Goal: Task Accomplishment & Management: Manage account settings

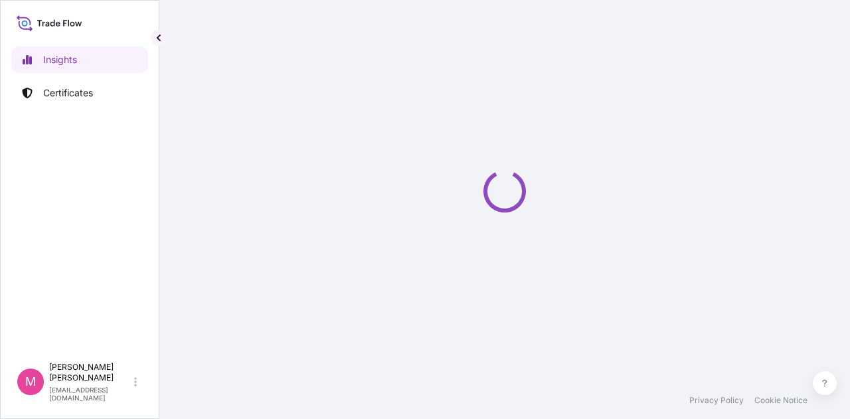
select select "2025"
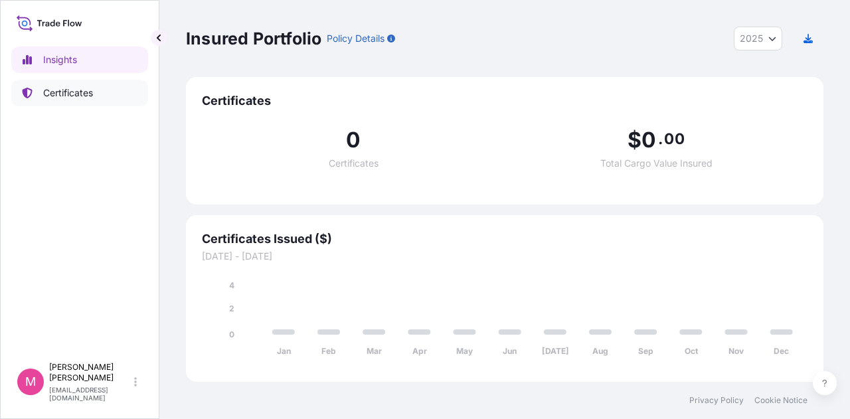
click at [83, 92] on p "Certificates" at bounding box center [68, 92] width 50 height 13
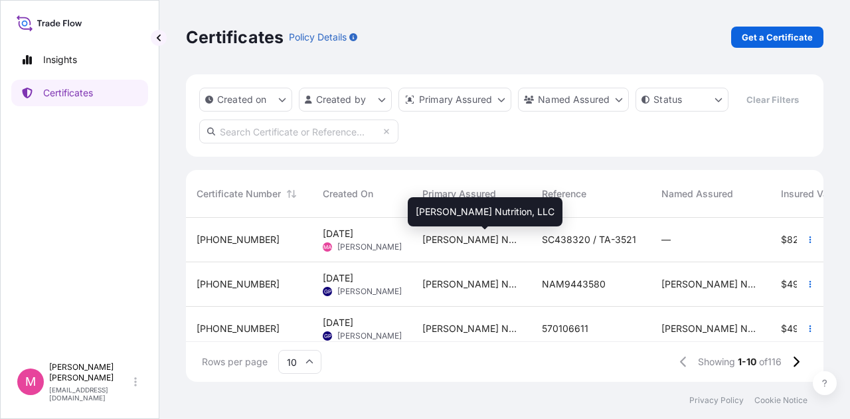
click at [455, 246] on span "[PERSON_NAME] Nutrition, LLC" at bounding box center [471, 239] width 98 height 13
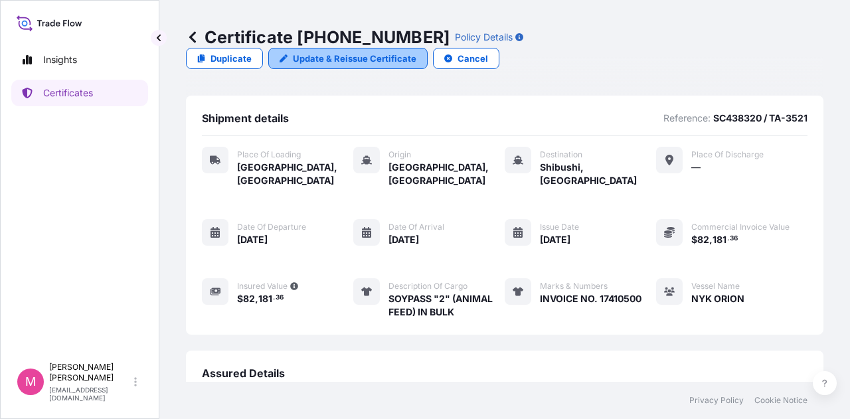
click at [416, 52] on p "Update & Reissue Certificate" at bounding box center [354, 58] width 123 height 13
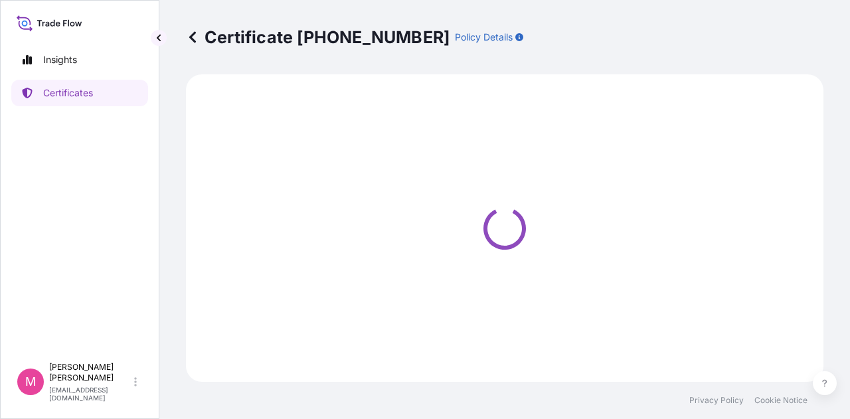
select select "Road / [GEOGRAPHIC_DATA]"
select select "Sea"
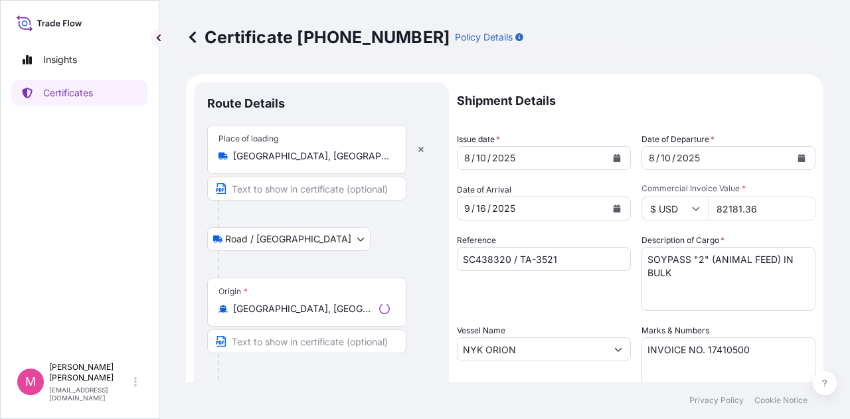
select select "31733"
drag, startPoint x: 754, startPoint y: 208, endPoint x: 706, endPoint y: 209, distance: 47.1
click at [708, 209] on input "82181.36" at bounding box center [762, 209] width 108 height 24
type input "50521"
click at [600, 289] on div "Reference SC438320 / TA-3521" at bounding box center [544, 272] width 174 height 77
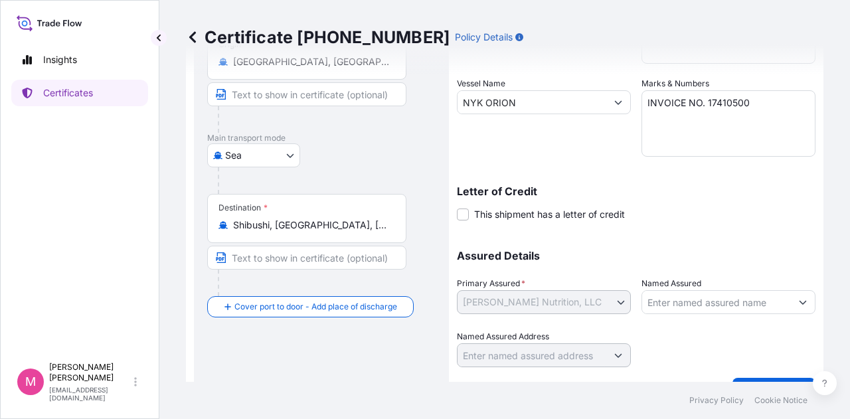
scroll to position [277, 0]
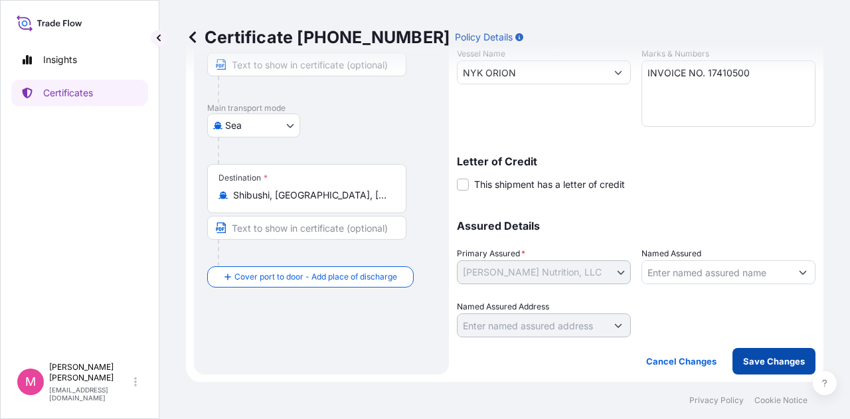
click at [770, 360] on p "Save Changes" at bounding box center [774, 361] width 62 height 13
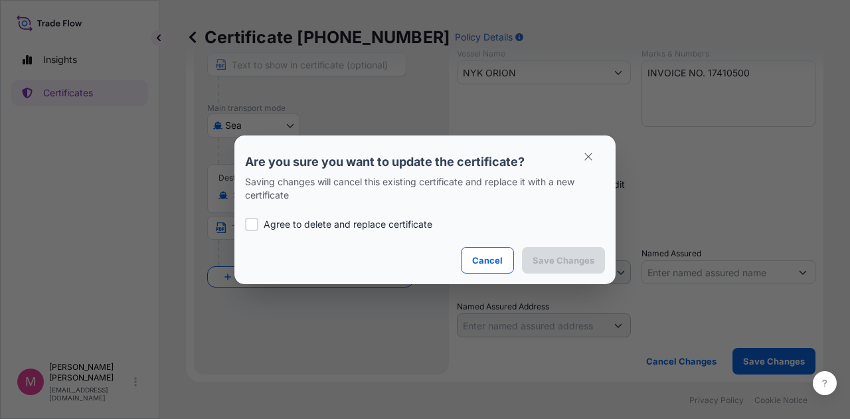
click at [255, 227] on div at bounding box center [251, 224] width 13 height 13
checkbox input "true"
click at [584, 262] on p "Save Changes" at bounding box center [563, 260] width 62 height 13
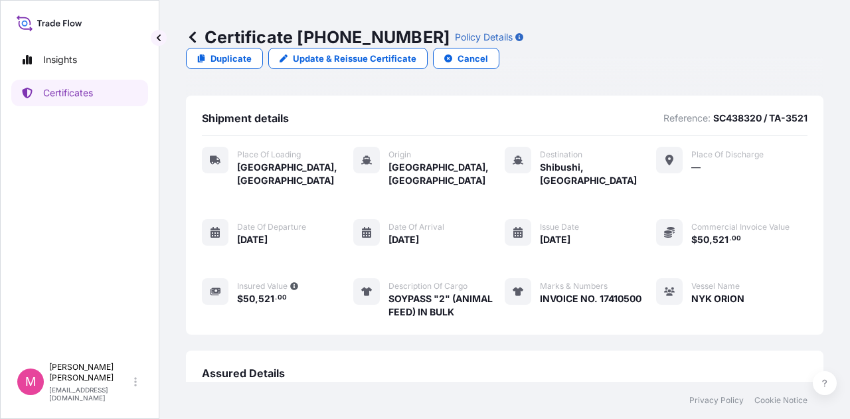
click at [719, 232] on span "$ 50 , 521 . 00" at bounding box center [740, 238] width 98 height 13
click at [416, 52] on p "Update & Reissue Certificate" at bounding box center [354, 58] width 123 height 13
select select "Road / [GEOGRAPHIC_DATA]"
select select "Sea"
select select "31733"
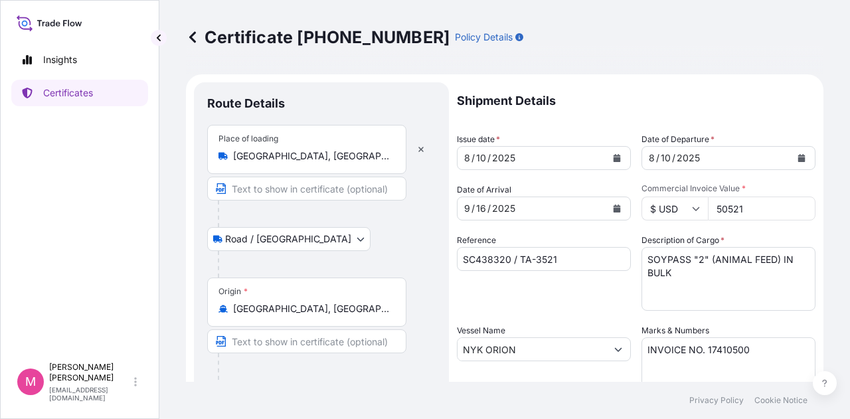
click at [756, 208] on input "50521" at bounding box center [762, 209] width 108 height 24
drag, startPoint x: 751, startPoint y: 213, endPoint x: 708, endPoint y: 210, distance: 42.6
click at [708, 210] on input "50521" at bounding box center [762, 209] width 108 height 24
drag, startPoint x: 708, startPoint y: 207, endPoint x: 757, endPoint y: 208, distance: 49.1
click at [757, 208] on input "5052182" at bounding box center [762, 209] width 108 height 24
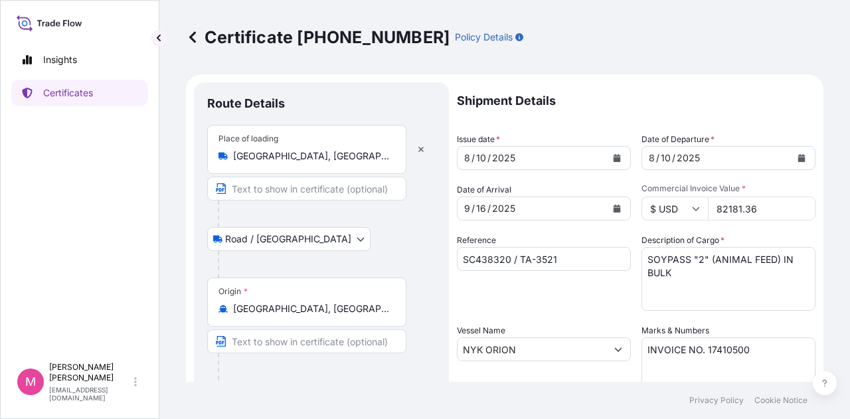
type input "82181.36"
click at [570, 305] on div "Reference SC438320 / TA-3521" at bounding box center [544, 272] width 174 height 77
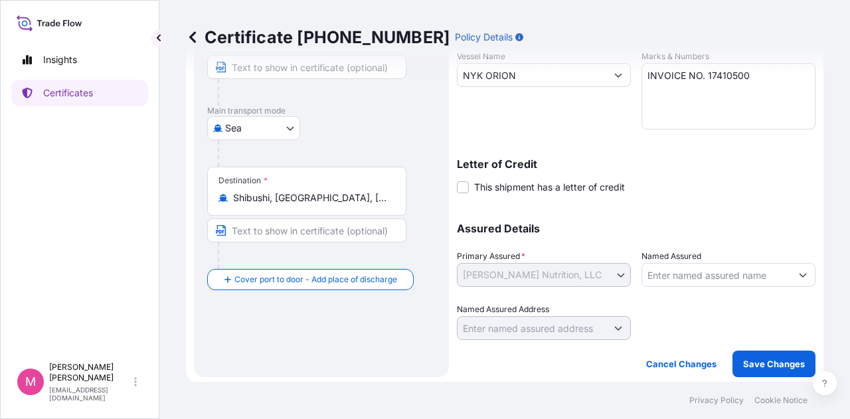
scroll to position [277, 0]
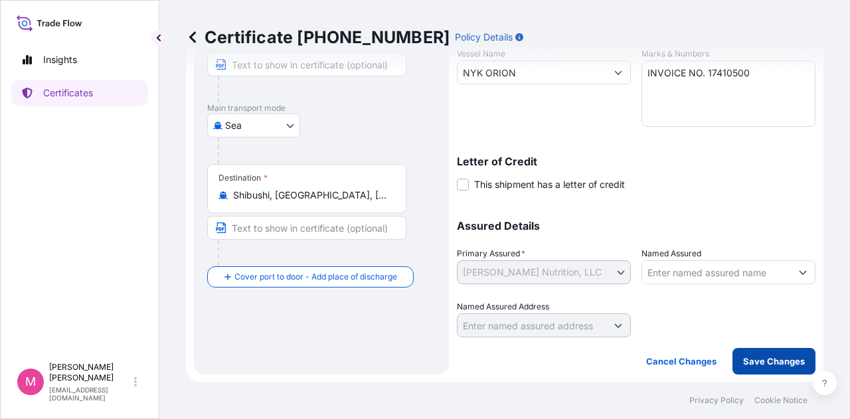
click at [750, 357] on p "Save Changes" at bounding box center [774, 361] width 62 height 13
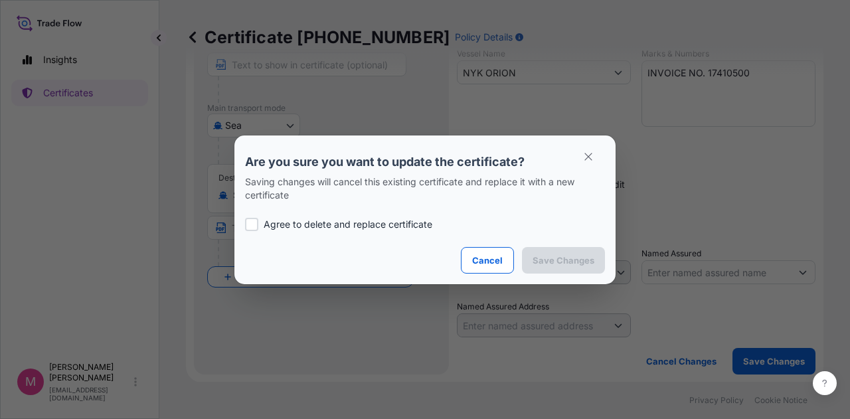
click at [254, 222] on div at bounding box center [251, 224] width 13 height 13
checkbox input "true"
click at [556, 262] on p "Save Changes" at bounding box center [563, 260] width 62 height 13
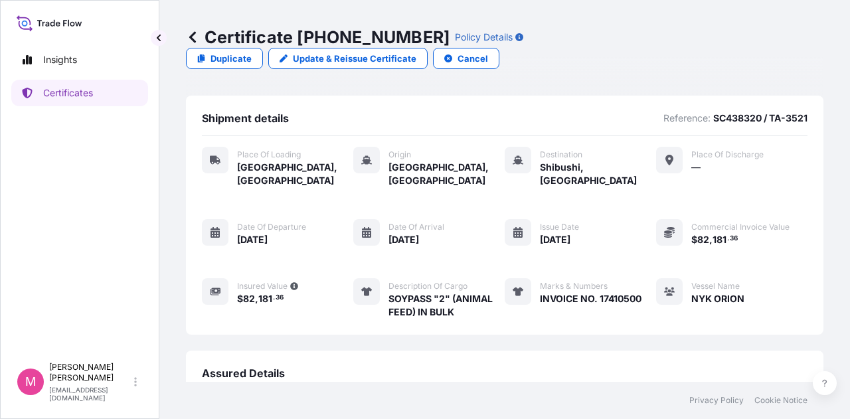
scroll to position [193, 0]
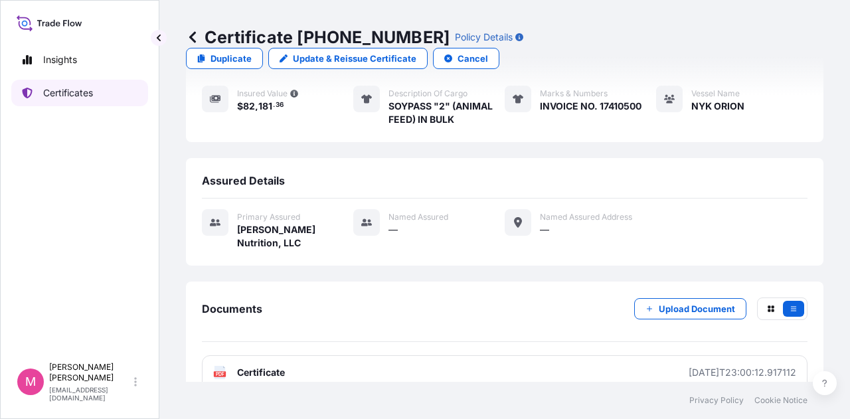
click at [65, 94] on p "Certificates" at bounding box center [68, 92] width 50 height 13
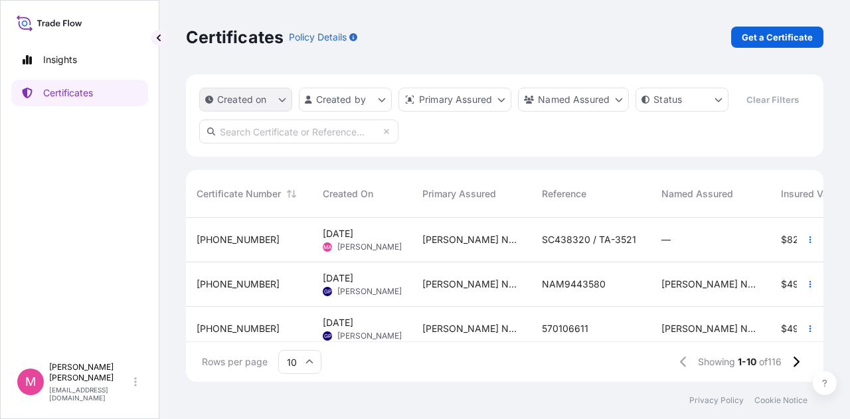
click at [280, 97] on icon "createdOn Filter options" at bounding box center [282, 100] width 8 height 8
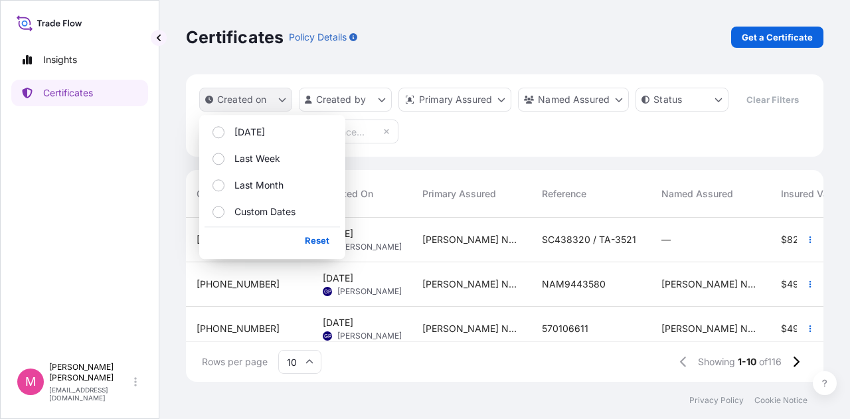
click at [280, 97] on icon "createdOn Filter options" at bounding box center [282, 100] width 8 height 8
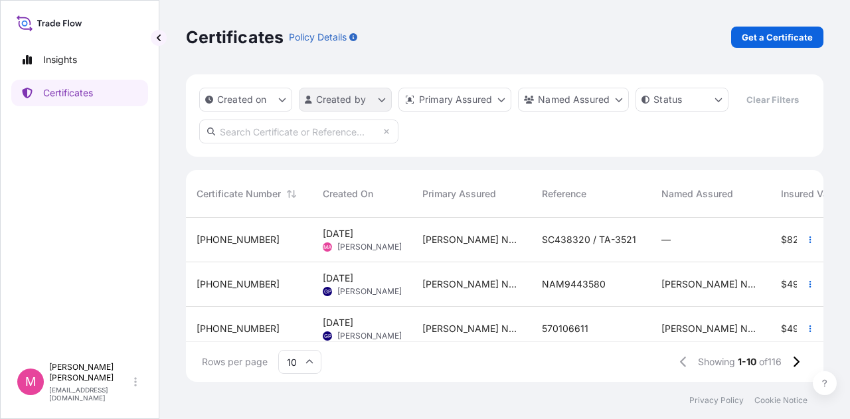
click at [382, 103] on html "Insights Certificates M [PERSON_NAME] [EMAIL_ADDRESS][DOMAIN_NAME] Certificates…" at bounding box center [425, 209] width 850 height 419
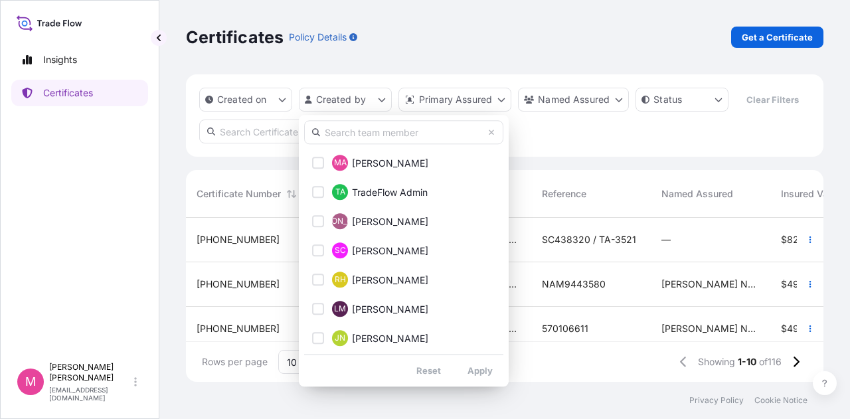
click at [382, 103] on html "Insights Certificates M [PERSON_NAME] [EMAIL_ADDRESS][DOMAIN_NAME] Certificates…" at bounding box center [425, 209] width 850 height 419
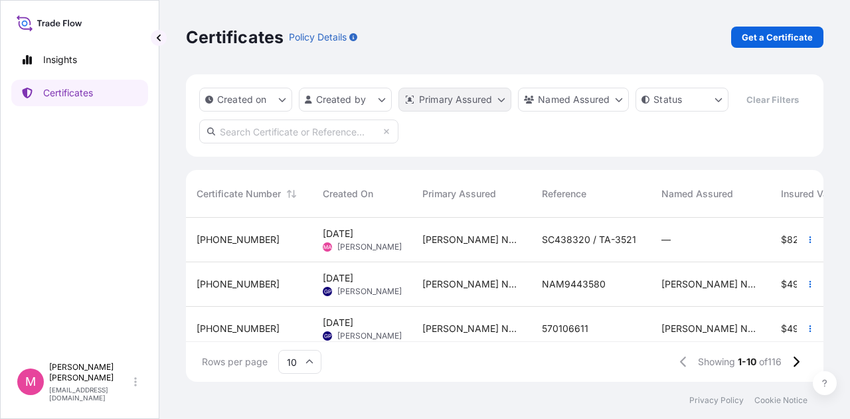
click at [499, 102] on html "Insights Certificates M [PERSON_NAME] [EMAIL_ADDRESS][DOMAIN_NAME] Certificates…" at bounding box center [425, 209] width 850 height 419
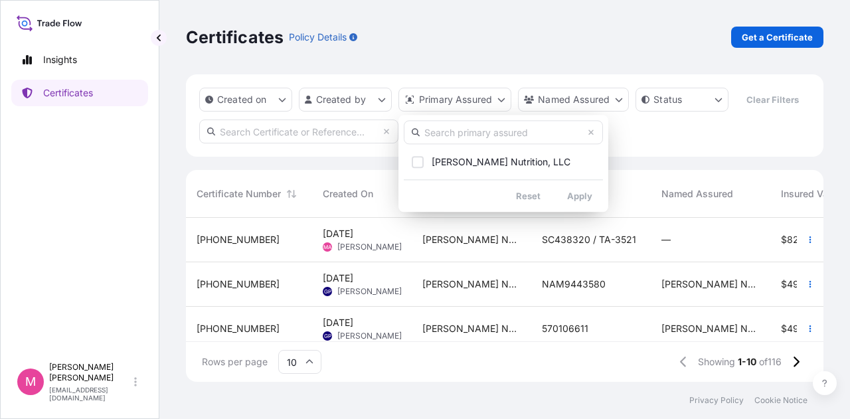
click at [500, 102] on html "Insights Certificates M [PERSON_NAME] [EMAIL_ADDRESS][DOMAIN_NAME] Certificates…" at bounding box center [425, 209] width 850 height 419
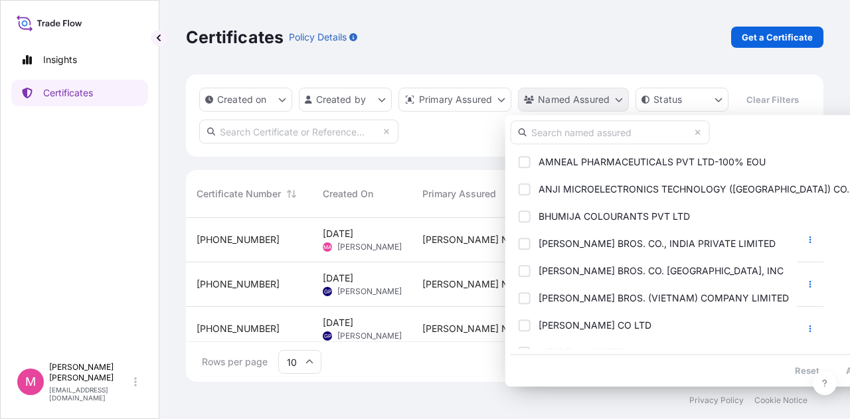
click at [621, 104] on html "Insights Certificates M [PERSON_NAME] [EMAIL_ADDRESS][DOMAIN_NAME] Certificates…" at bounding box center [425, 209] width 850 height 419
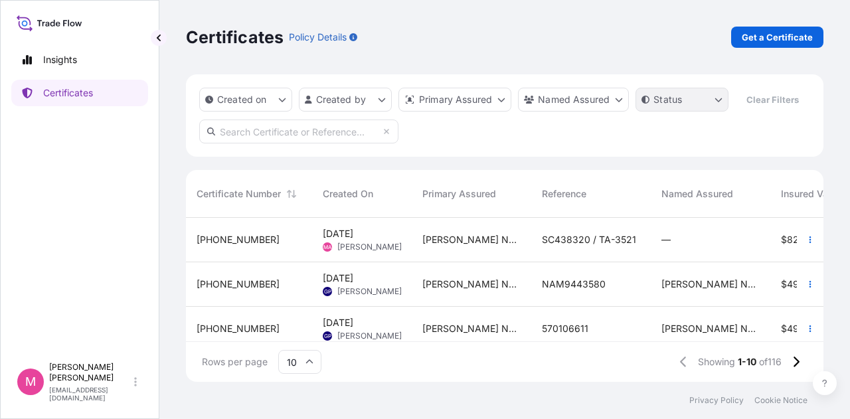
click at [717, 103] on html "Insights Certificates M [PERSON_NAME] [EMAIL_ADDRESS][DOMAIN_NAME] Certificates…" at bounding box center [425, 209] width 850 height 419
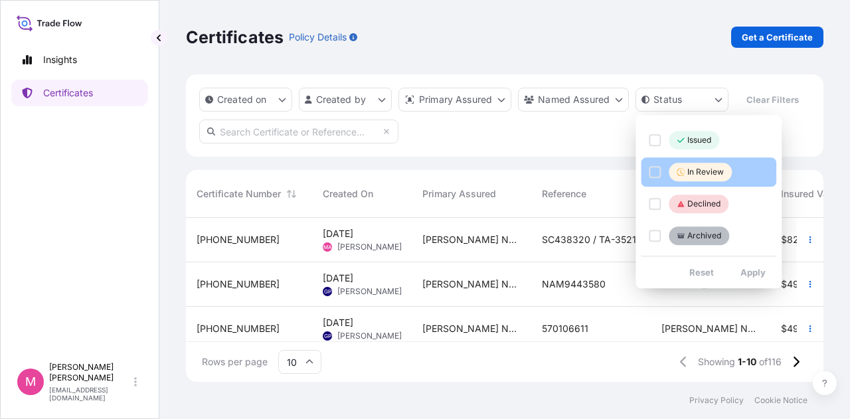
click at [708, 171] on p "In Review" at bounding box center [705, 172] width 37 height 11
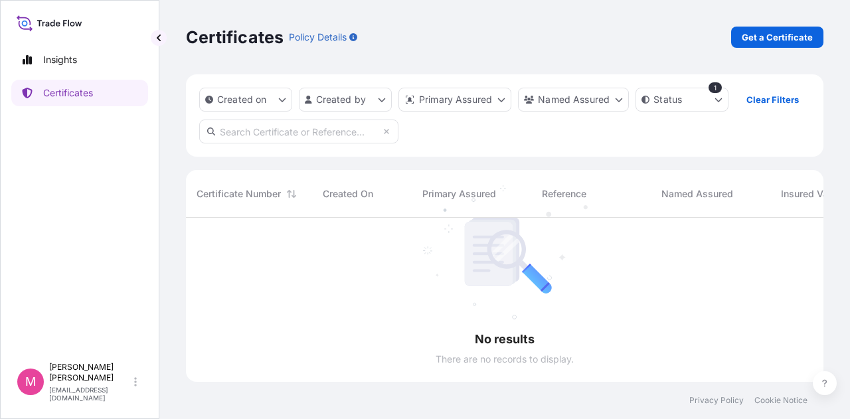
scroll to position [202, 627]
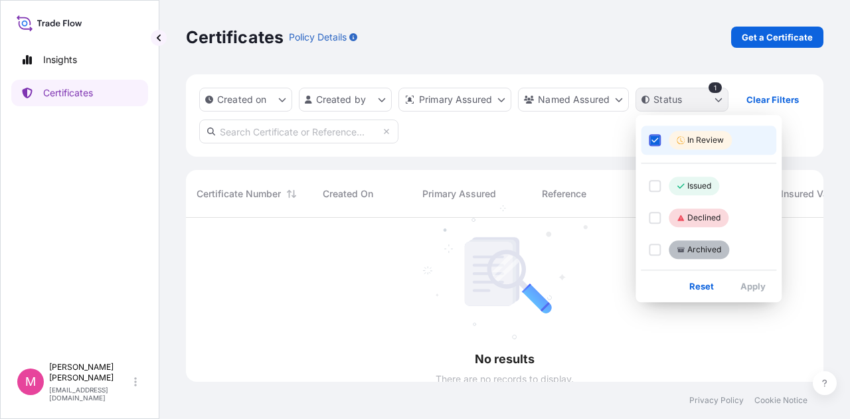
click at [722, 100] on html "Insights Certificates M [PERSON_NAME] [EMAIL_ADDRESS][DOMAIN_NAME] Certificates…" at bounding box center [425, 209] width 850 height 419
click at [656, 139] on icon "Select Option" at bounding box center [654, 140] width 7 height 5
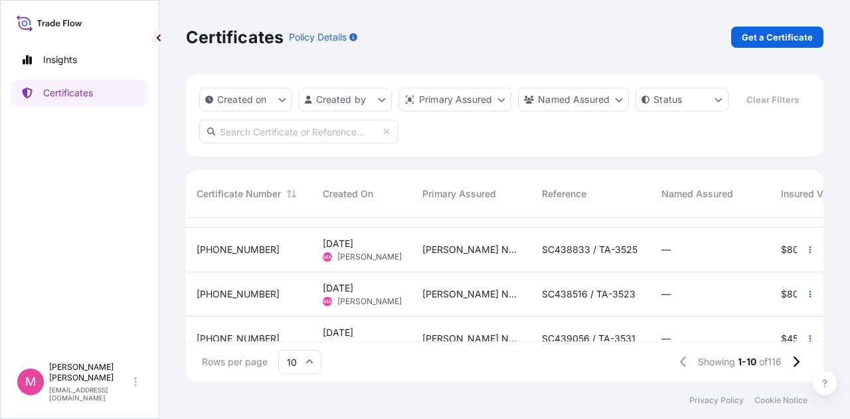
scroll to position [331, 0]
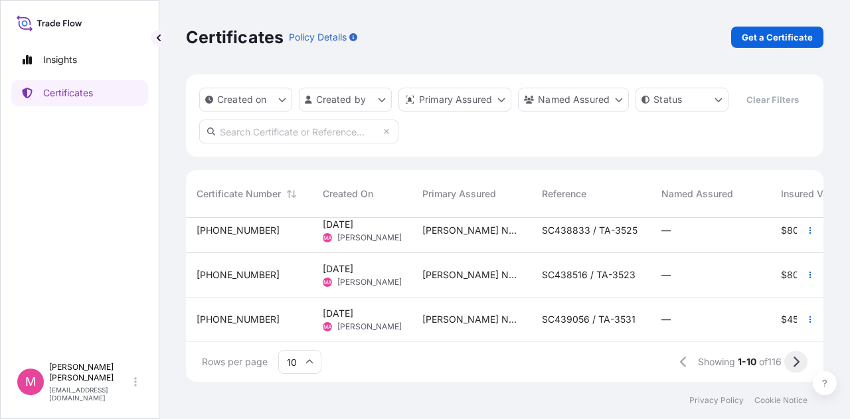
click at [794, 363] on icon at bounding box center [795, 362] width 7 height 12
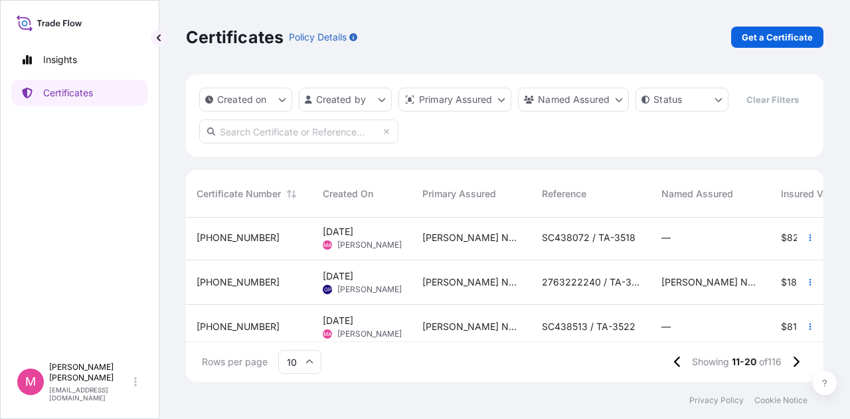
scroll to position [66, 0]
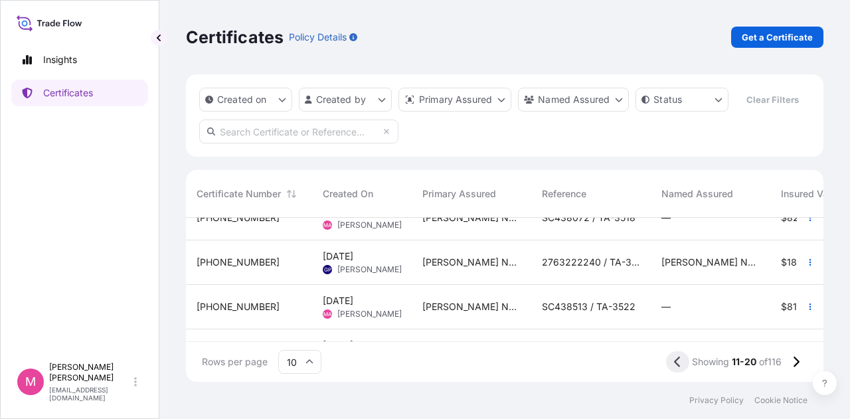
click at [675, 363] on icon at bounding box center [677, 362] width 7 height 12
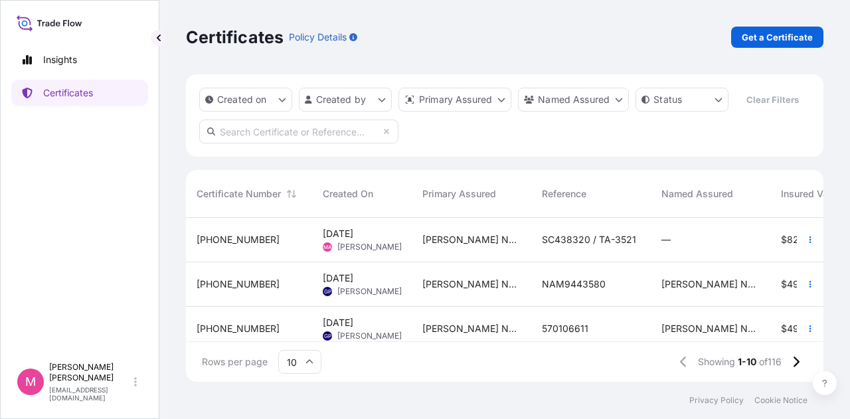
click at [250, 238] on span "[PHONE_NUMBER]" at bounding box center [238, 239] width 83 height 13
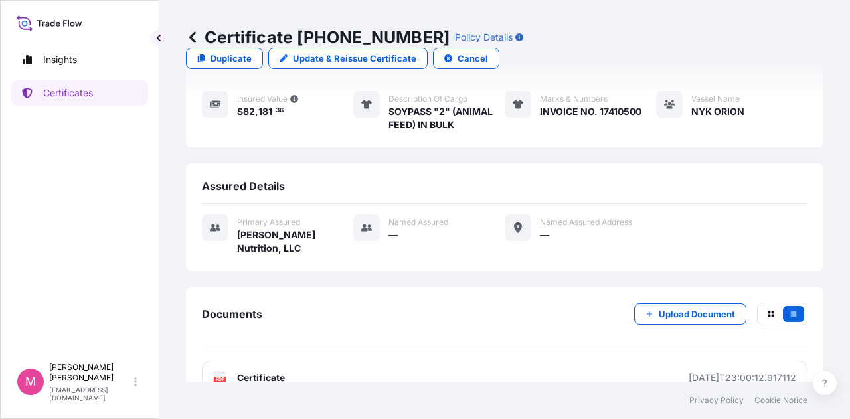
scroll to position [193, 0]
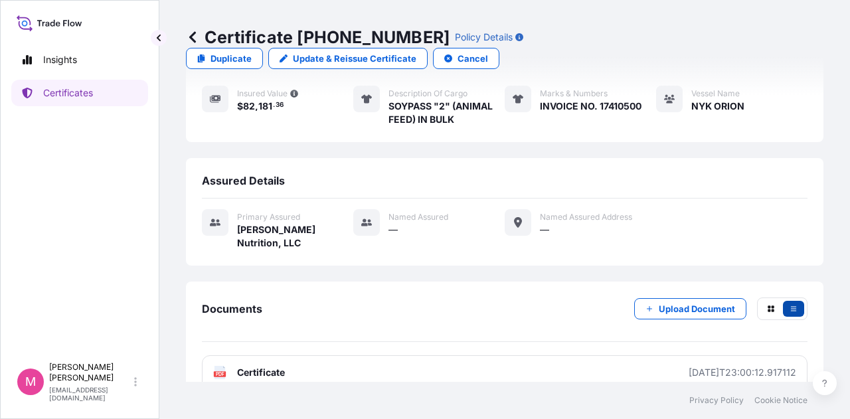
click at [789, 305] on icon "button" at bounding box center [793, 309] width 8 height 8
click at [767, 305] on icon "button" at bounding box center [770, 308] width 7 height 7
click at [789, 305] on icon "button" at bounding box center [793, 309] width 8 height 8
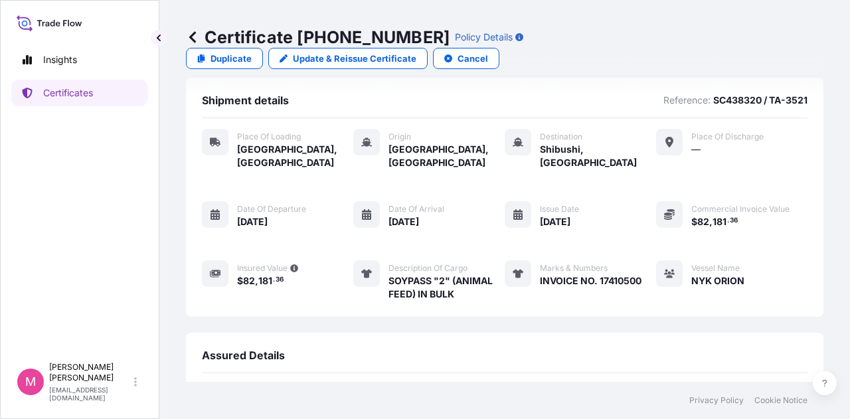
scroll to position [0, 0]
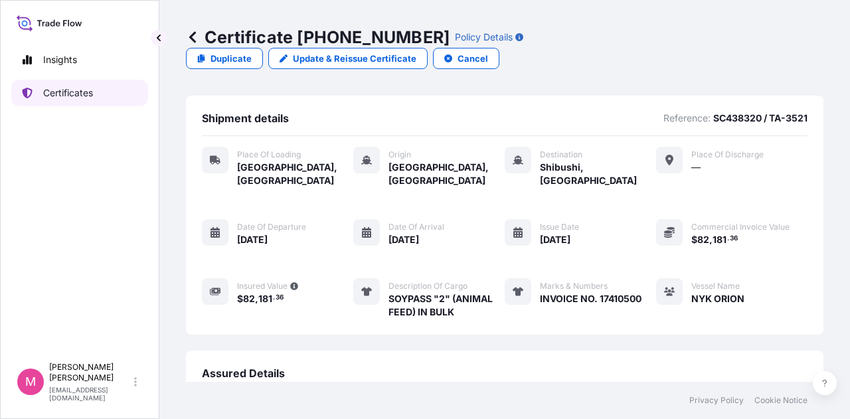
click at [75, 91] on p "Certificates" at bounding box center [68, 92] width 50 height 13
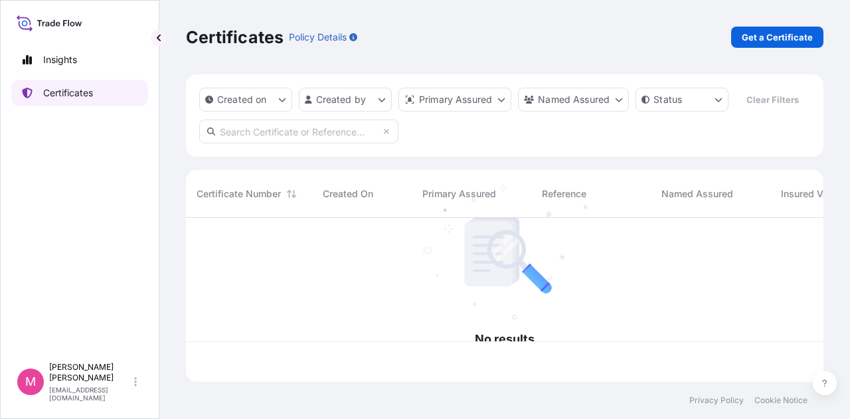
scroll to position [161, 627]
